Goal: Information Seeking & Learning: Learn about a topic

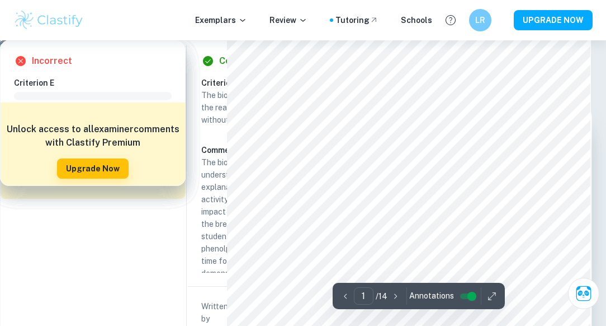
scroll to position [25, 0]
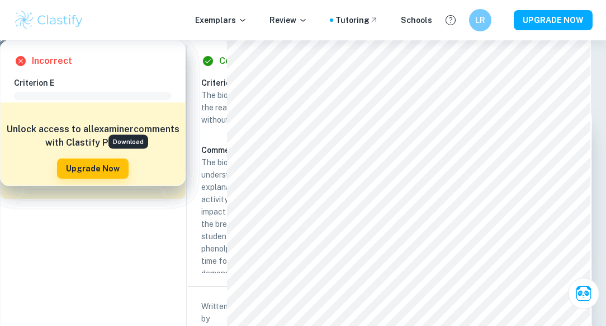
click at [130, 109] on icon "Download" at bounding box center [126, 112] width 13 height 13
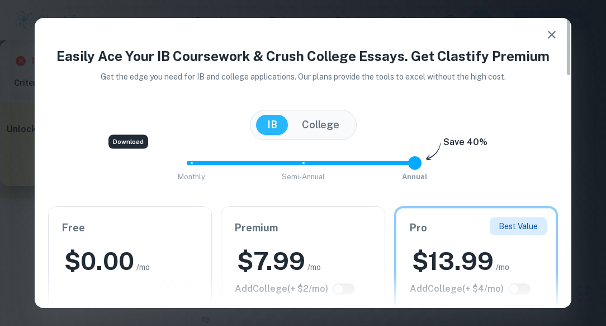
click at [549, 37] on icon "button" at bounding box center [552, 35] width 8 height 8
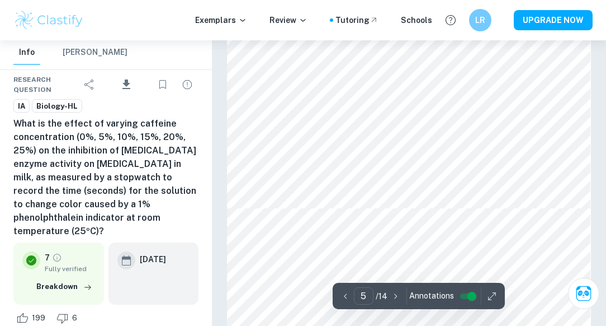
scroll to position [2513, 0]
type input "6"
click at [332, 136] on div at bounding box center [406, 137] width 249 height 16
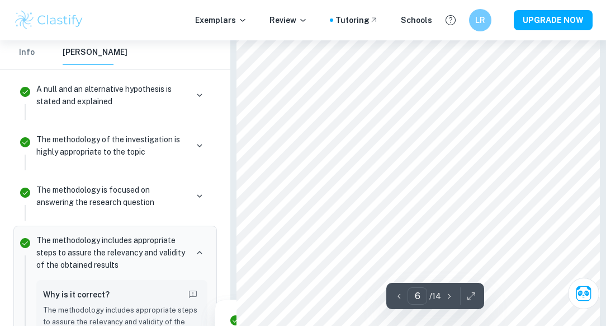
scroll to position [2683, 0]
type input "5"
